Goal: Find specific page/section: Find specific page/section

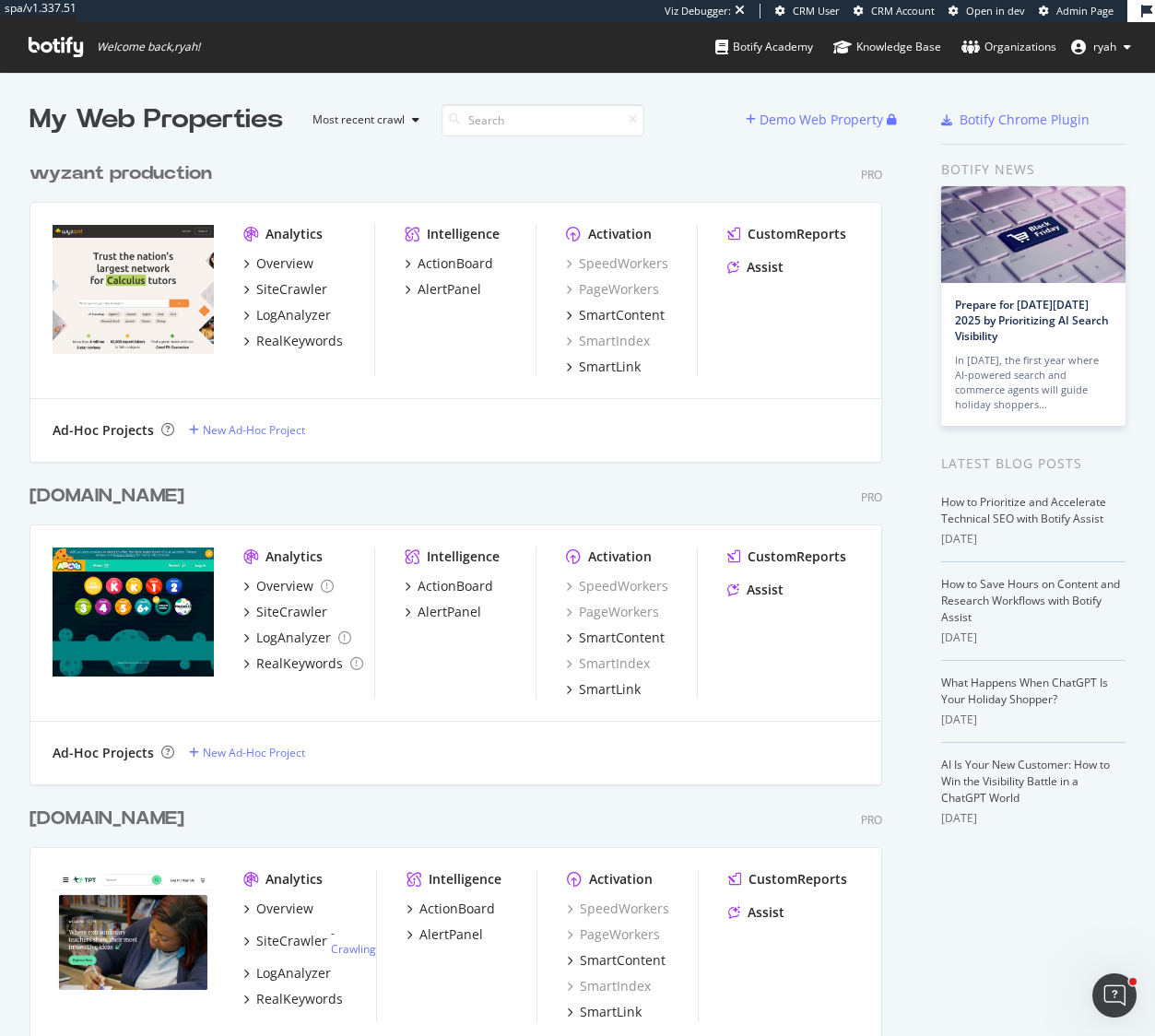
click at [203, 175] on div "wyzant production" at bounding box center [121, 173] width 183 height 27
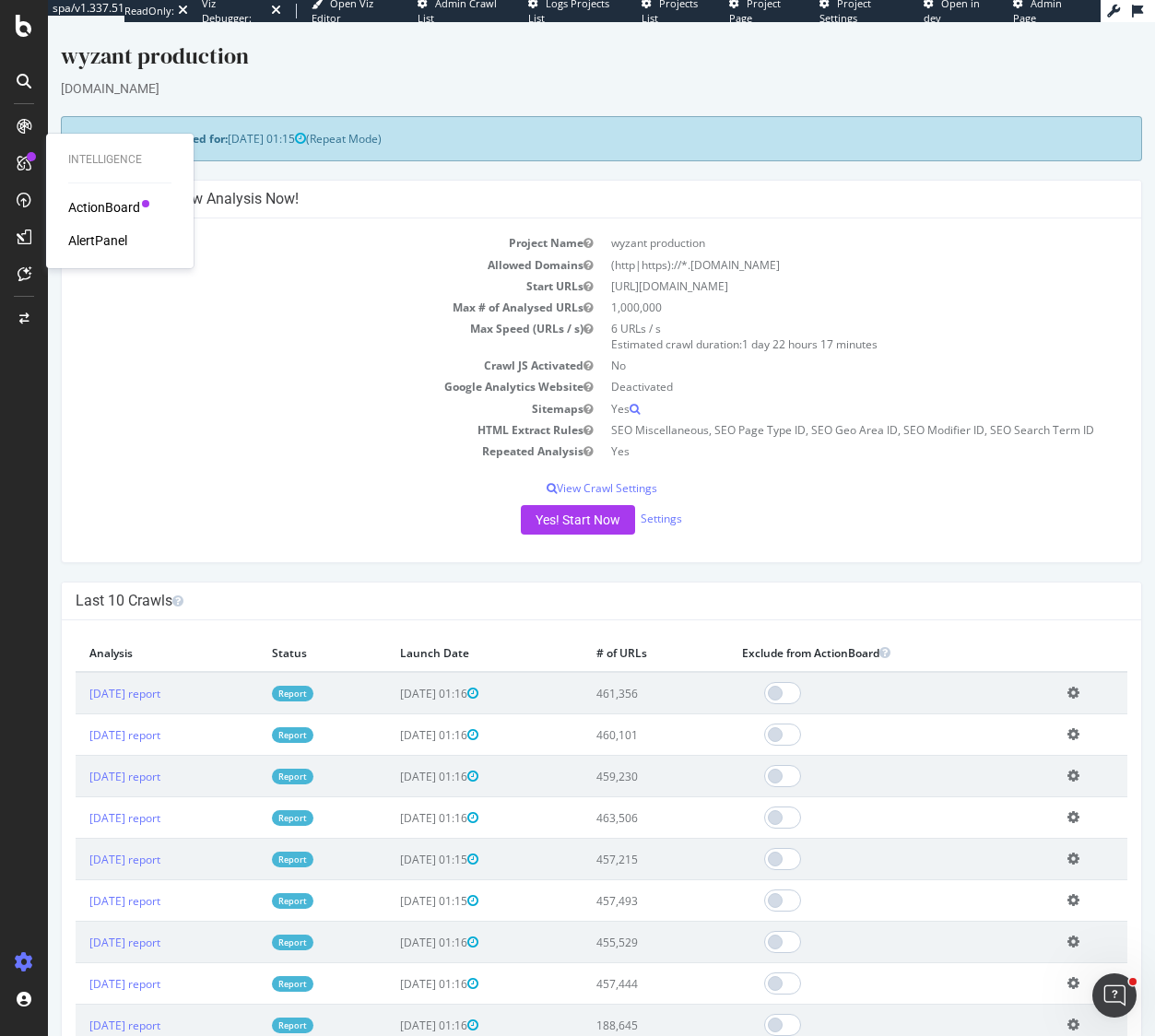
click at [94, 240] on div "AlertPanel" at bounding box center [98, 241] width 59 height 19
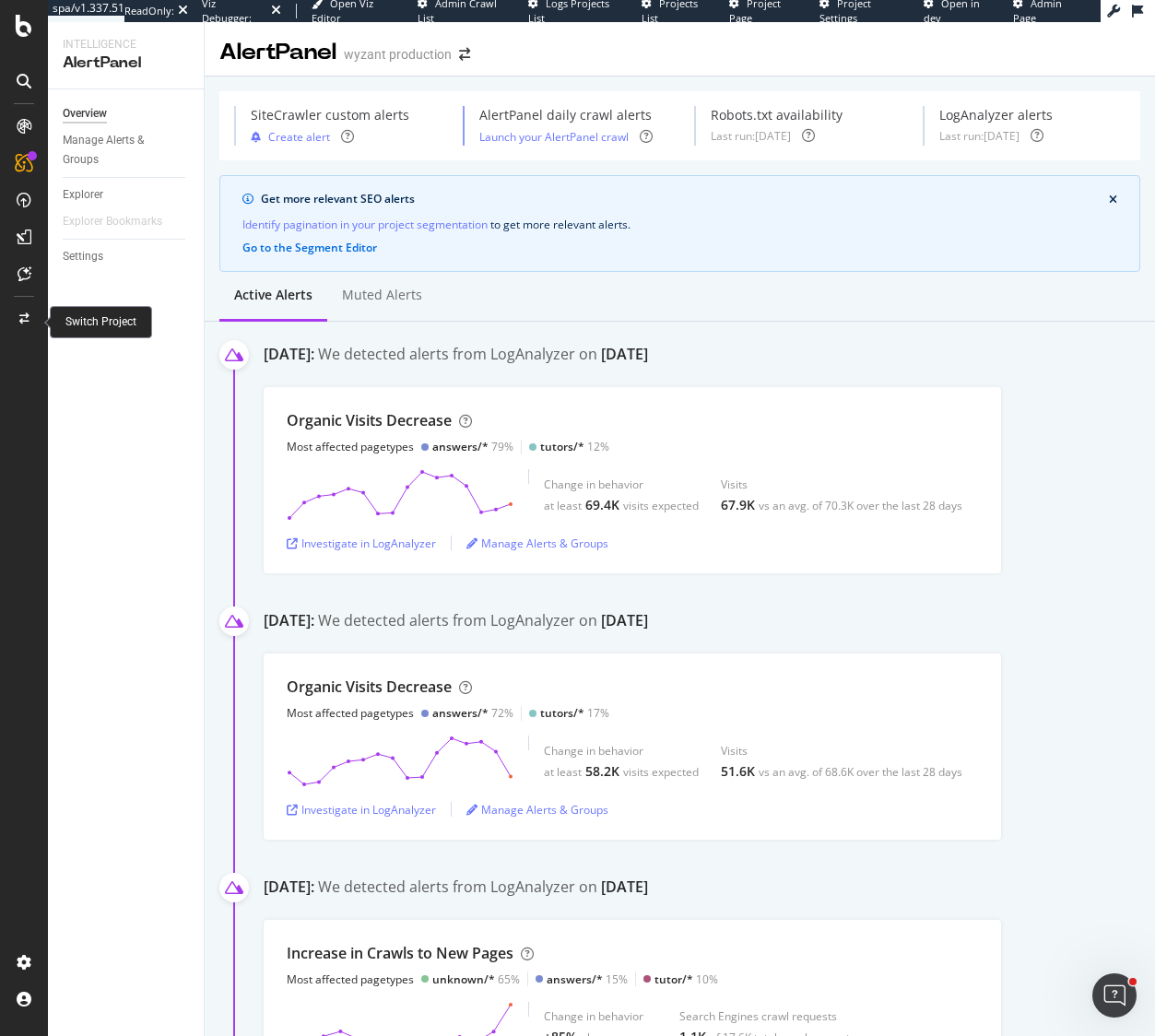
click at [24, 316] on icon at bounding box center [24, 319] width 10 height 11
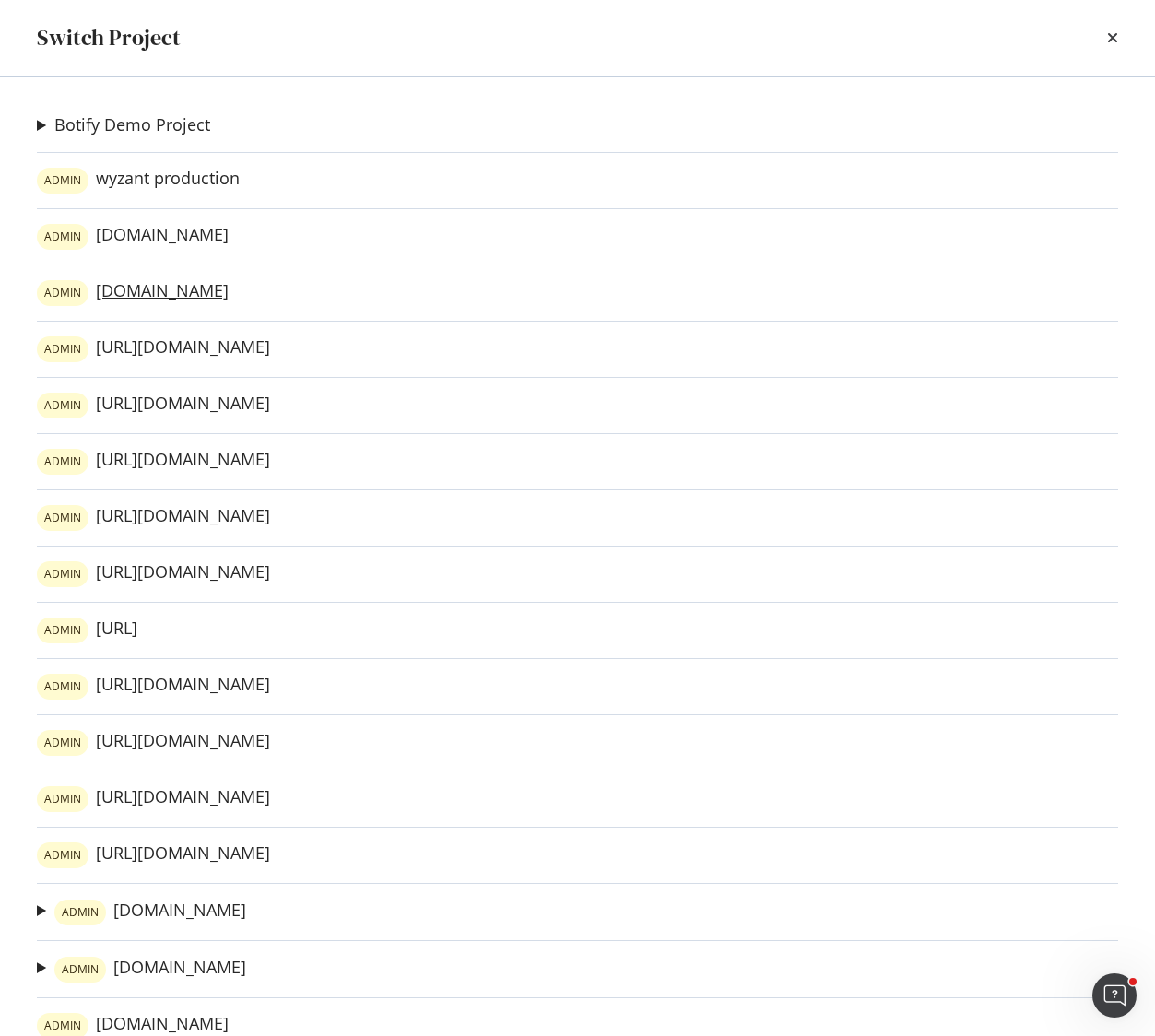
click at [203, 292] on link "ADMIN [DOMAIN_NAME]" at bounding box center [133, 293] width 192 height 26
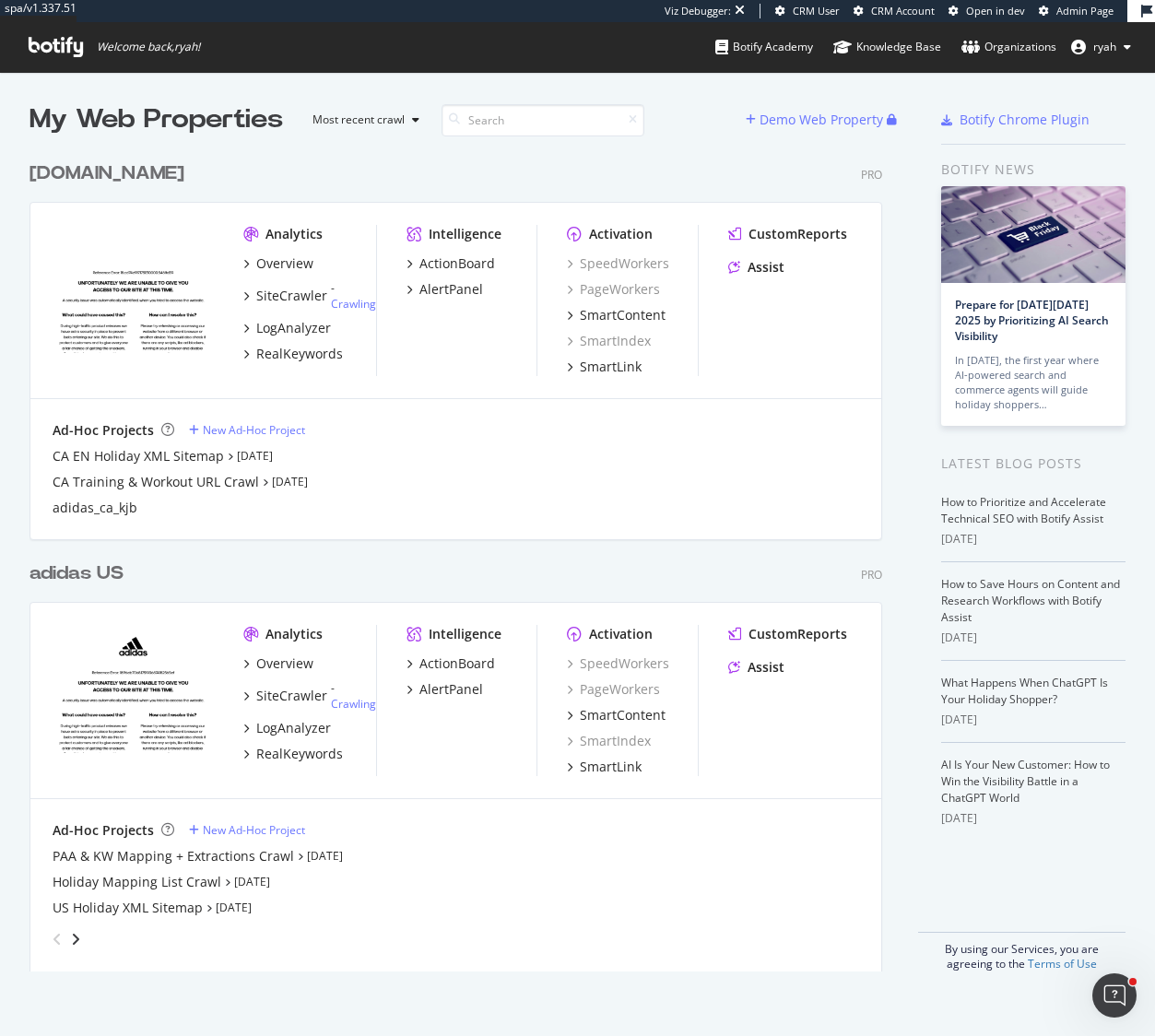
click at [89, 570] on div "adidas US" at bounding box center [76, 574] width 94 height 27
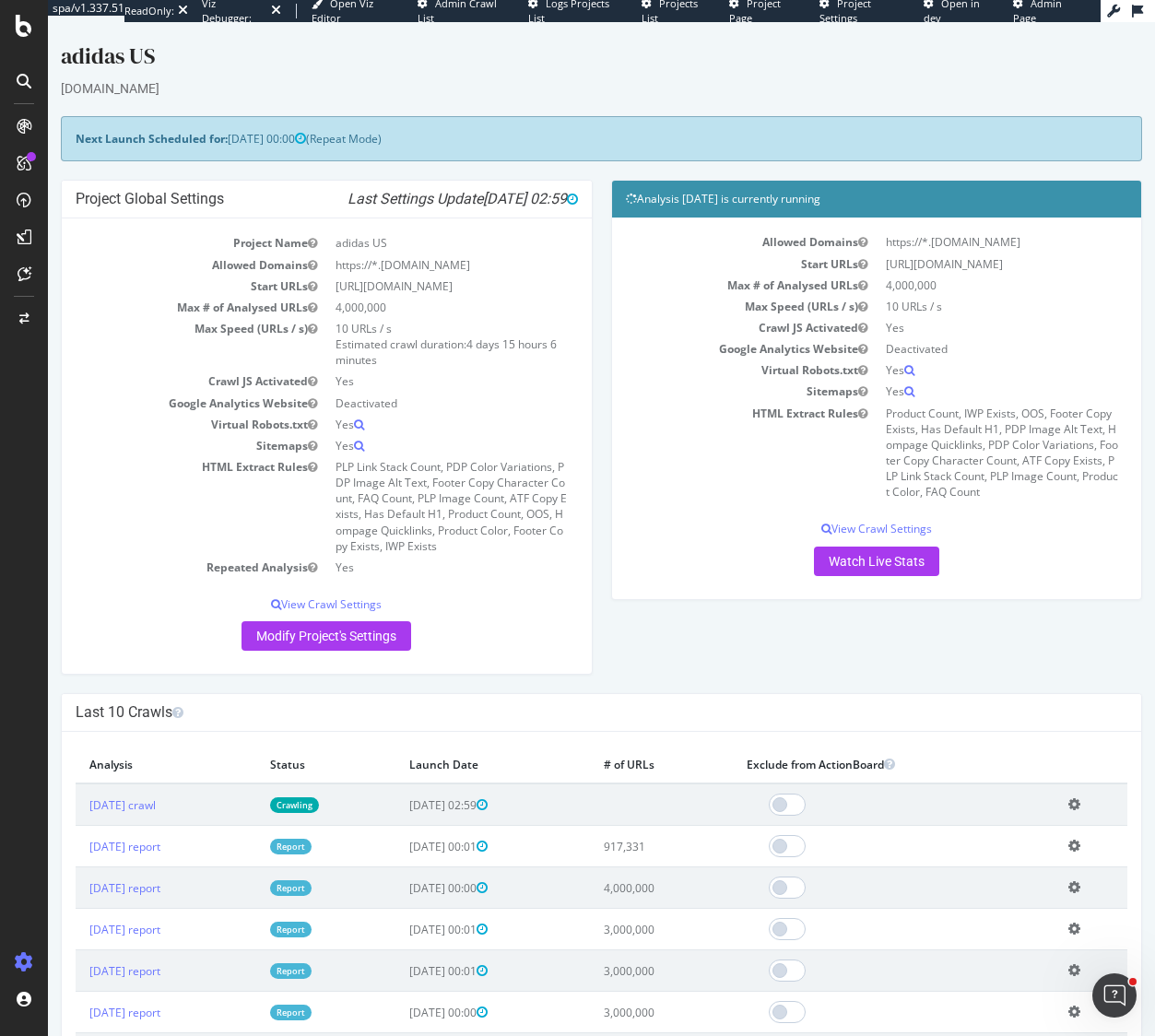
click at [22, 164] on icon at bounding box center [24, 163] width 15 height 15
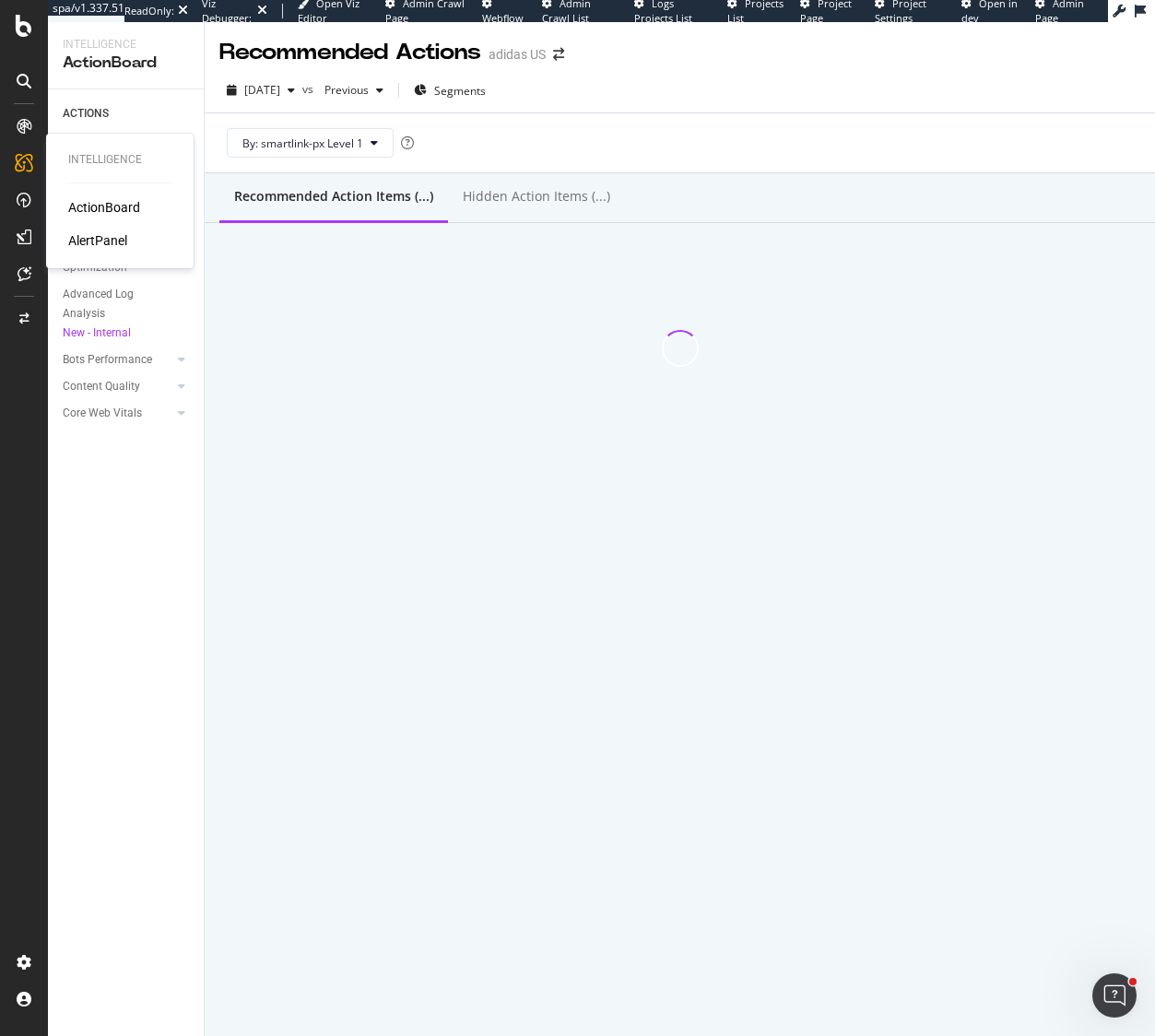
click at [106, 241] on div "AlertPanel" at bounding box center [98, 241] width 59 height 19
